Goal: Information Seeking & Learning: Learn about a topic

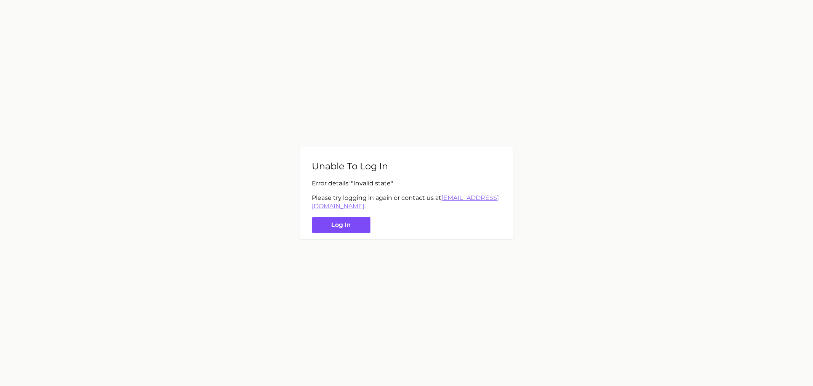
click at [361, 230] on button "Log in" at bounding box center [341, 225] width 58 height 16
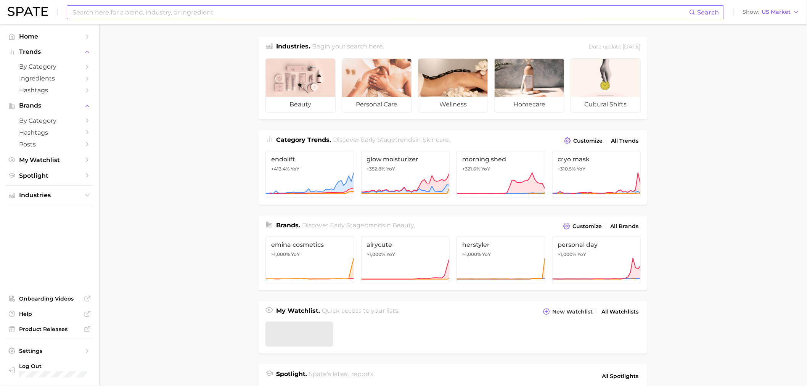
click at [211, 11] on input at bounding box center [380, 12] width 617 height 13
type input "castor oil"
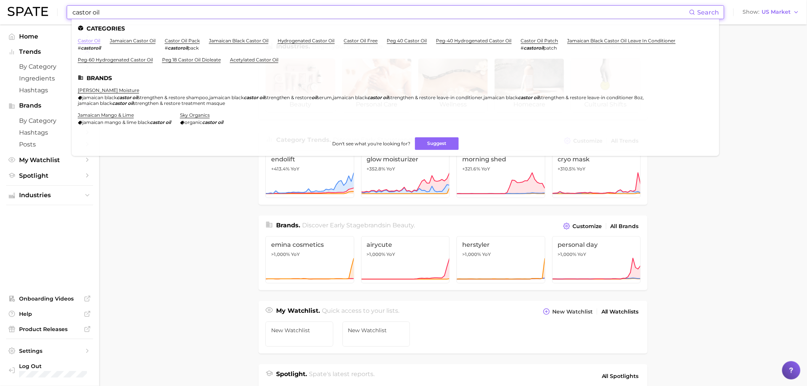
click at [94, 41] on link "castor oil" at bounding box center [89, 41] width 22 height 6
